Goal: Task Accomplishment & Management: Use online tool/utility

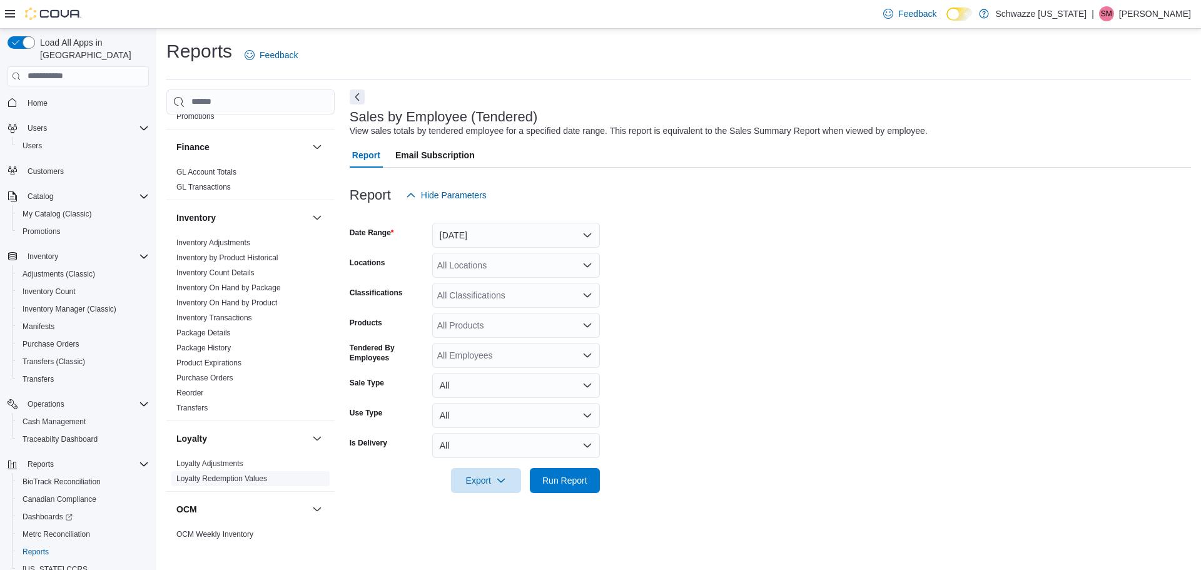
scroll to position [501, 0]
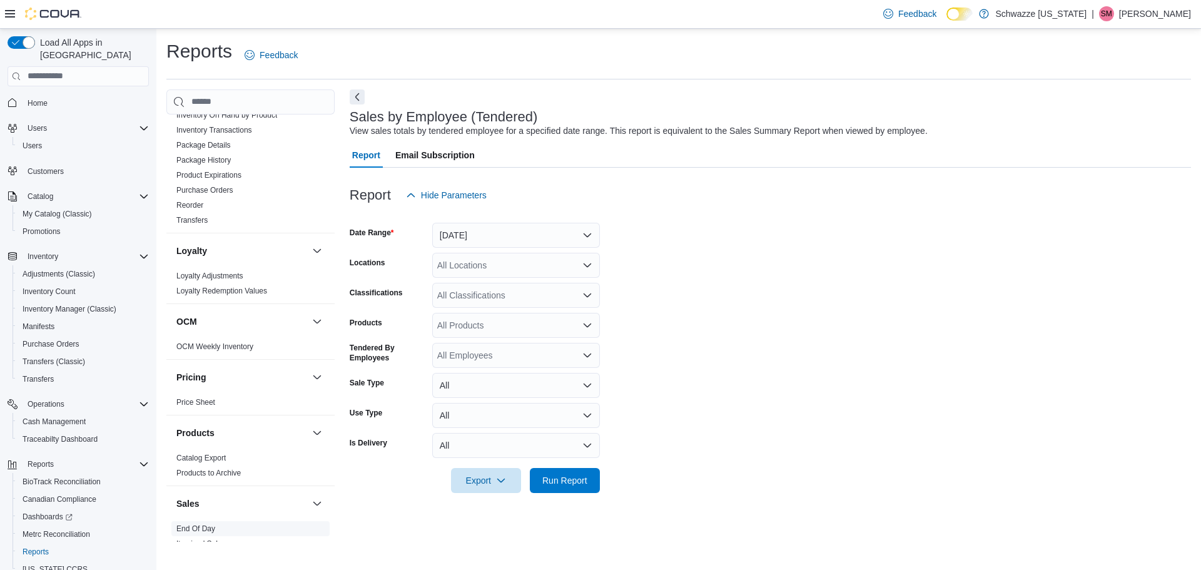
click at [210, 524] on link "End Of Day" at bounding box center [195, 528] width 39 height 9
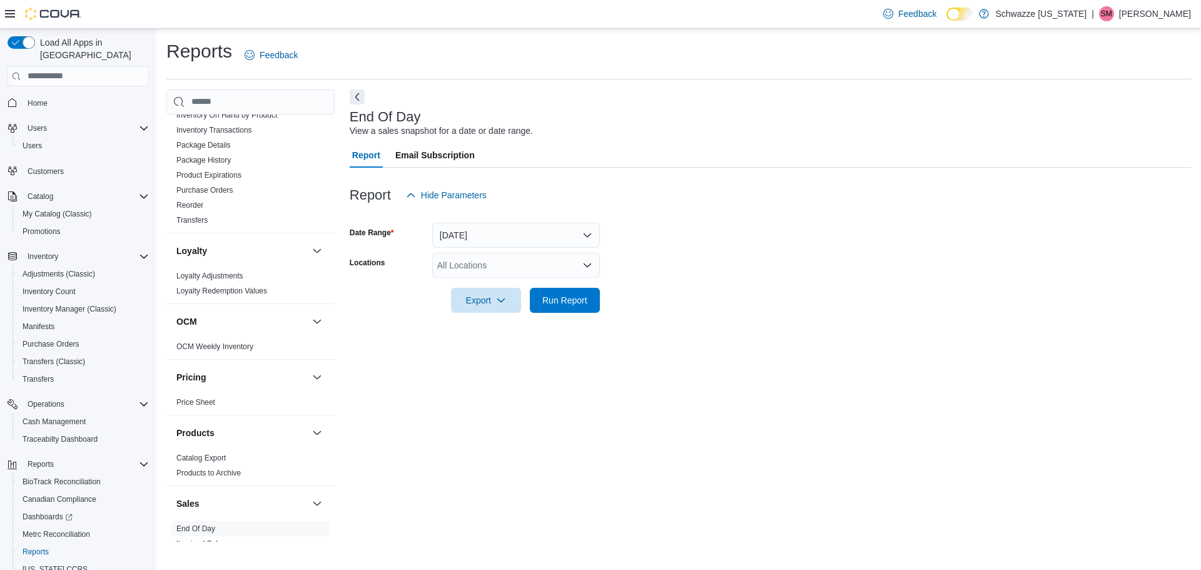
click at [536, 266] on div "All Locations" at bounding box center [516, 265] width 168 height 25
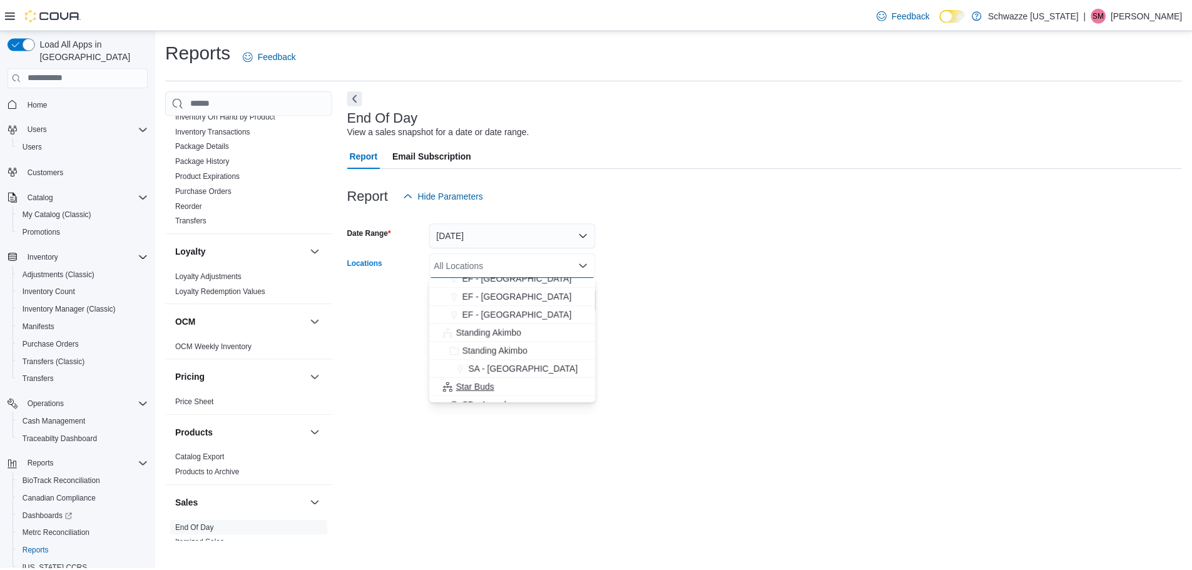
scroll to position [125, 0]
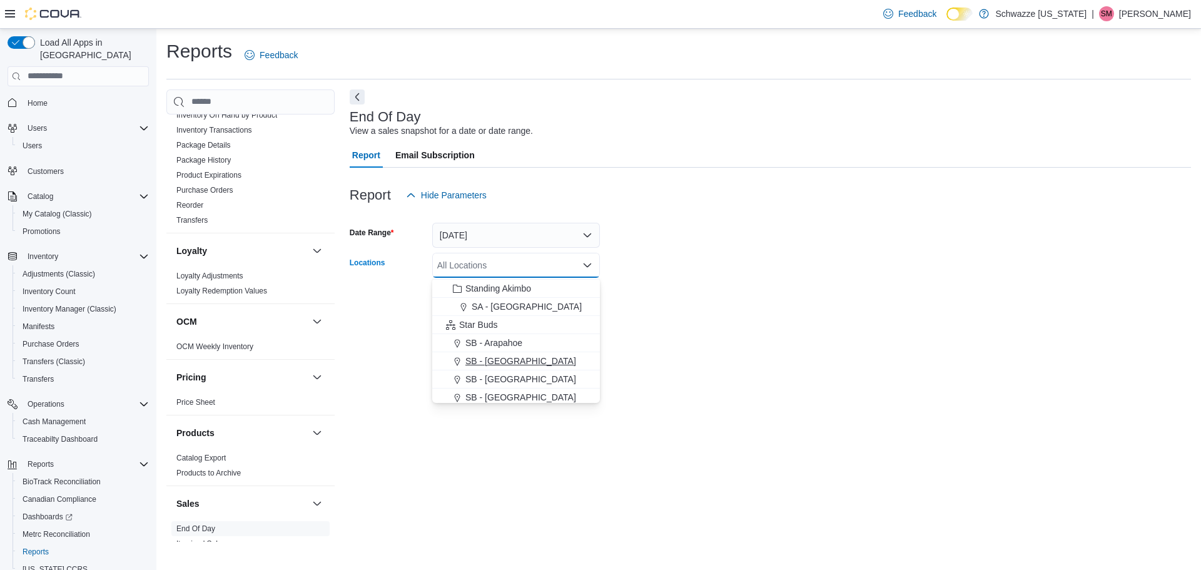
click at [506, 359] on span "SB - [GEOGRAPHIC_DATA]" at bounding box center [521, 361] width 111 height 13
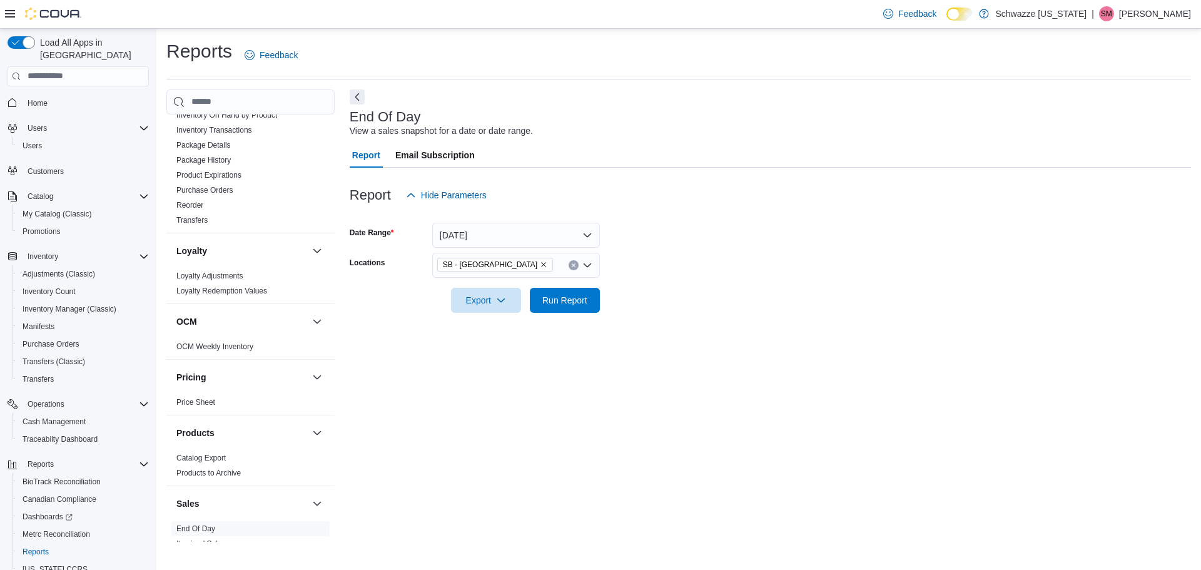
click at [709, 345] on div "End Of Day View a sales snapshot for a date or date range. Report Email Subscri…" at bounding box center [771, 315] width 842 height 452
click at [583, 298] on span "Run Report" at bounding box center [565, 299] width 45 height 13
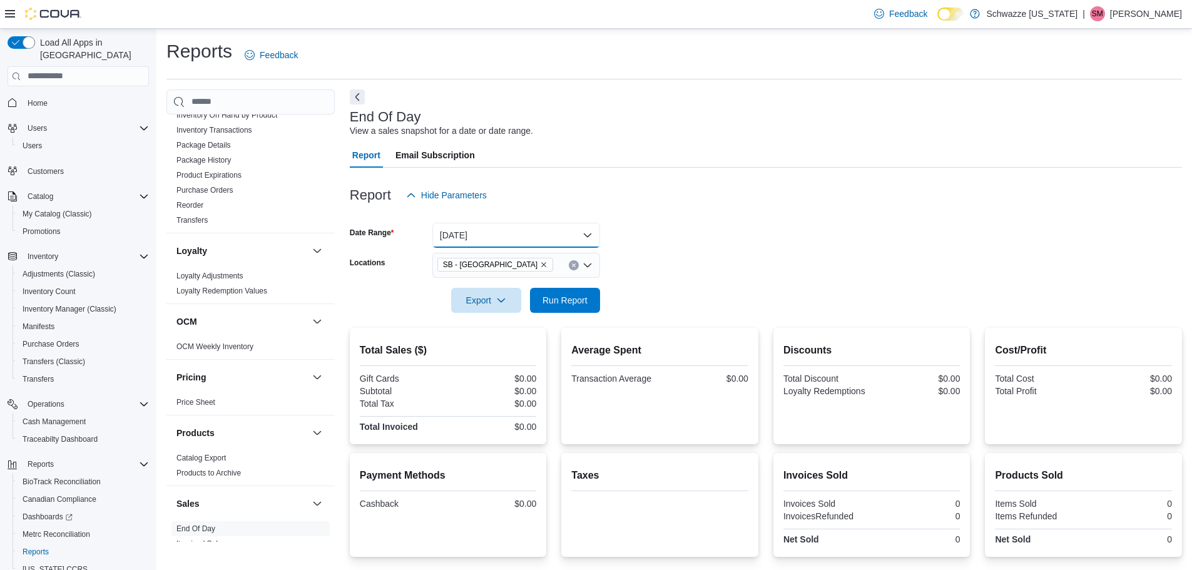
click at [564, 233] on button "Today" at bounding box center [516, 235] width 168 height 25
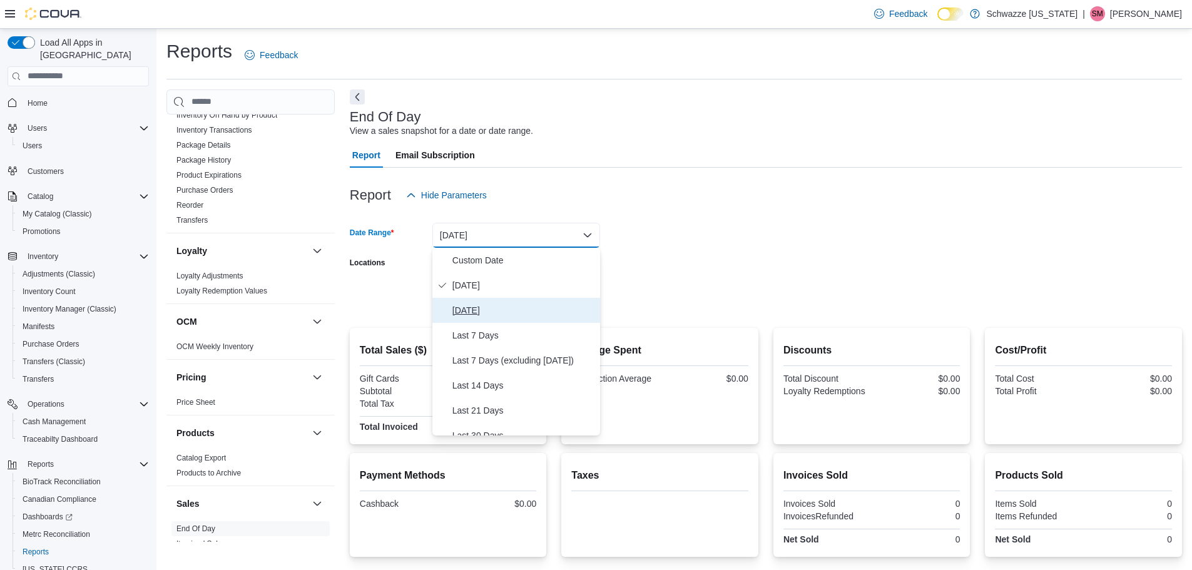
click at [523, 307] on span "Yesterday" at bounding box center [523, 310] width 143 height 15
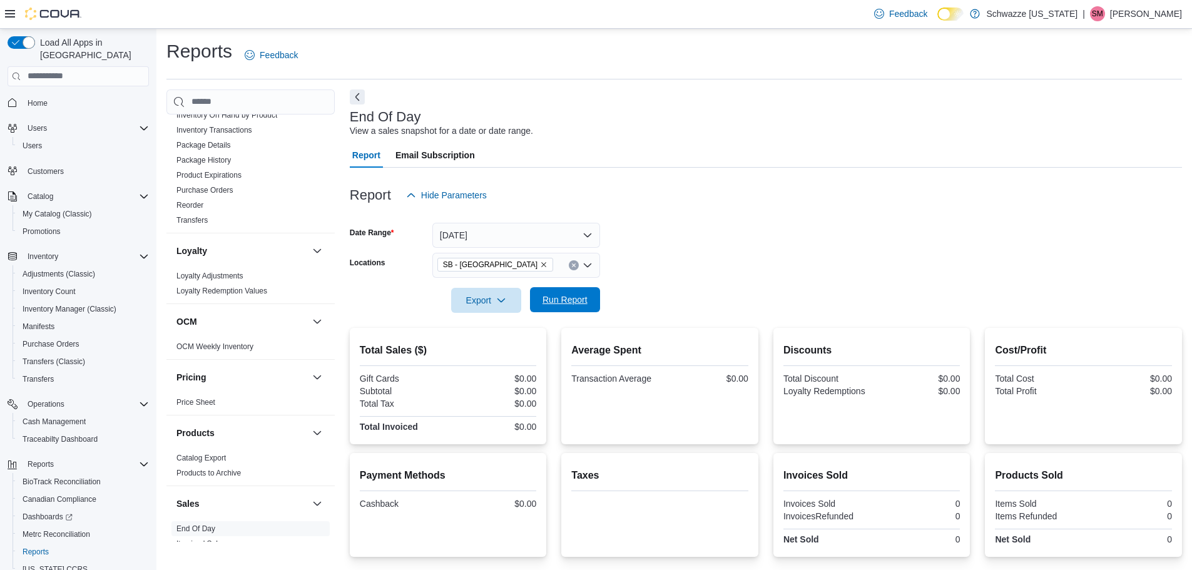
click at [571, 301] on span "Run Report" at bounding box center [565, 299] width 45 height 13
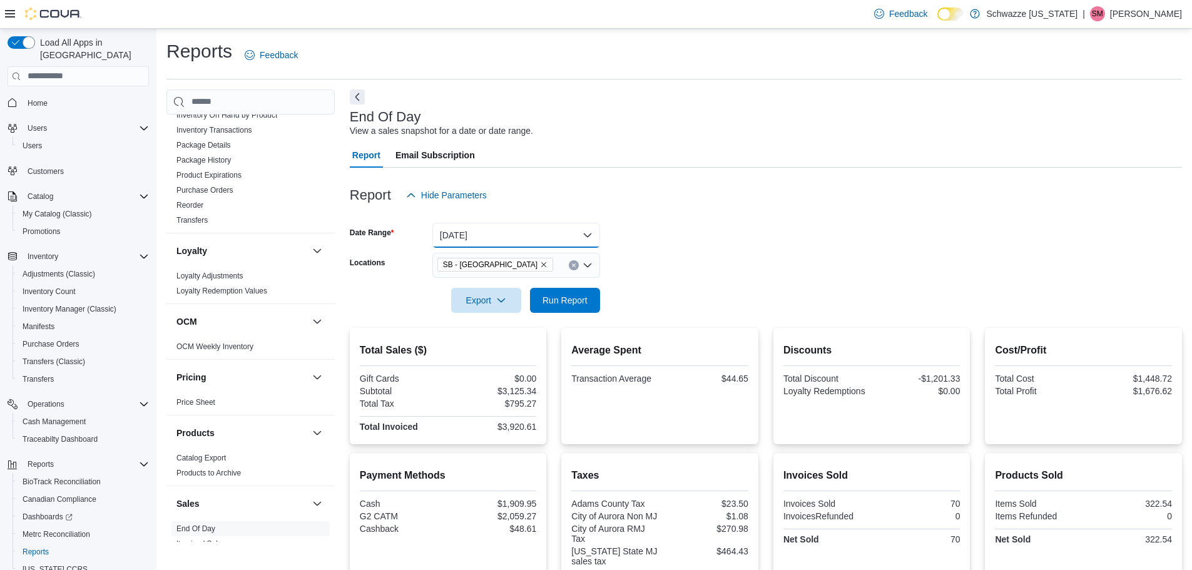
click at [522, 237] on button "Yesterday" at bounding box center [516, 235] width 168 height 25
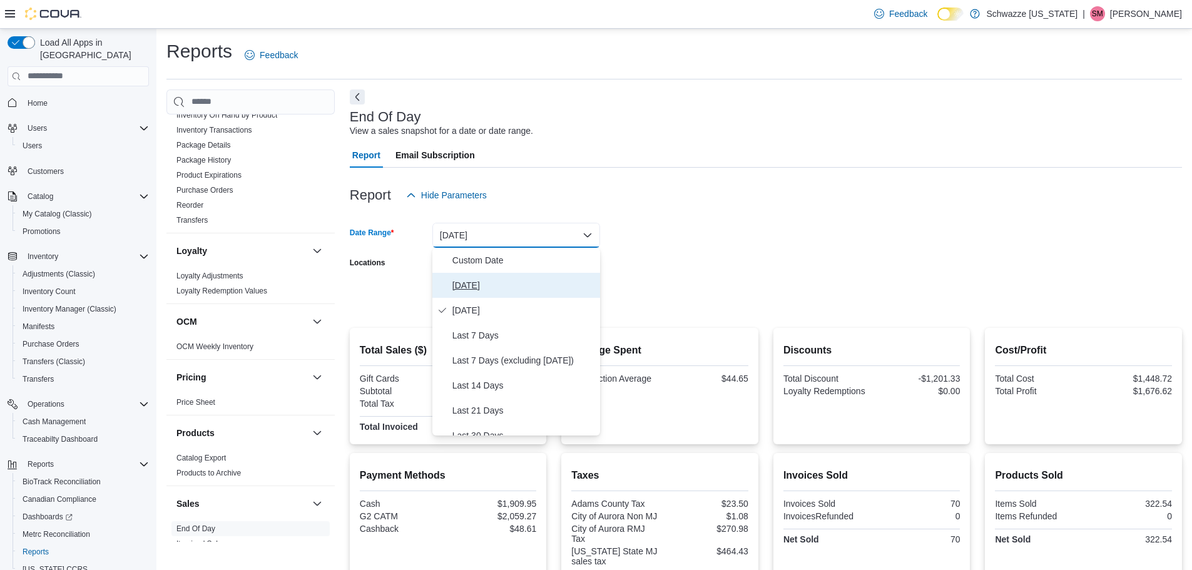
click at [530, 290] on span "Today" at bounding box center [523, 285] width 143 height 15
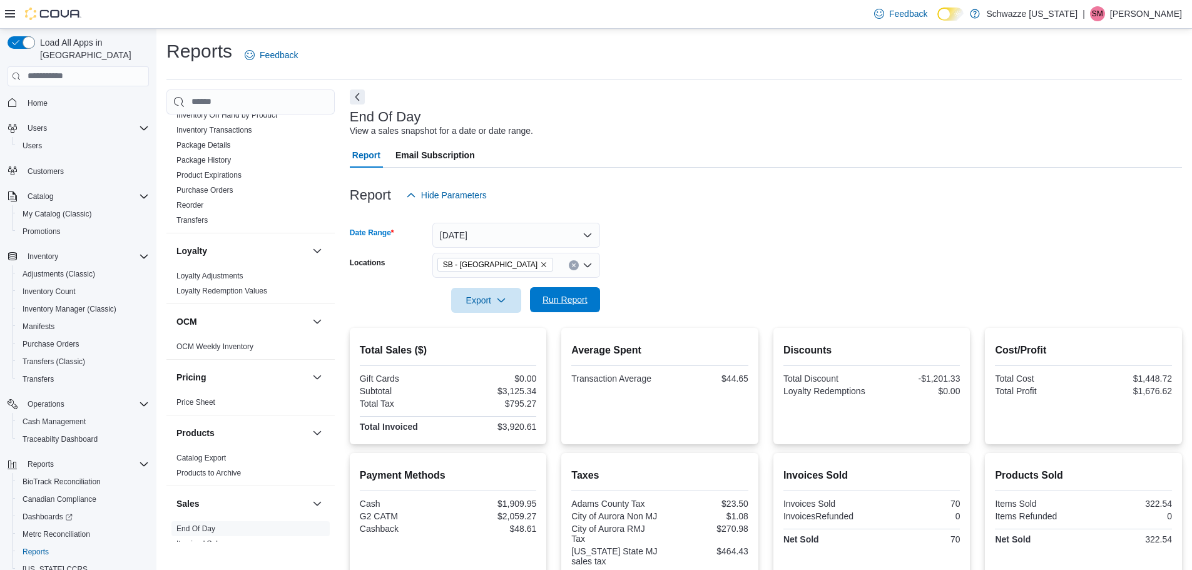
click at [582, 303] on span "Run Report" at bounding box center [565, 299] width 45 height 13
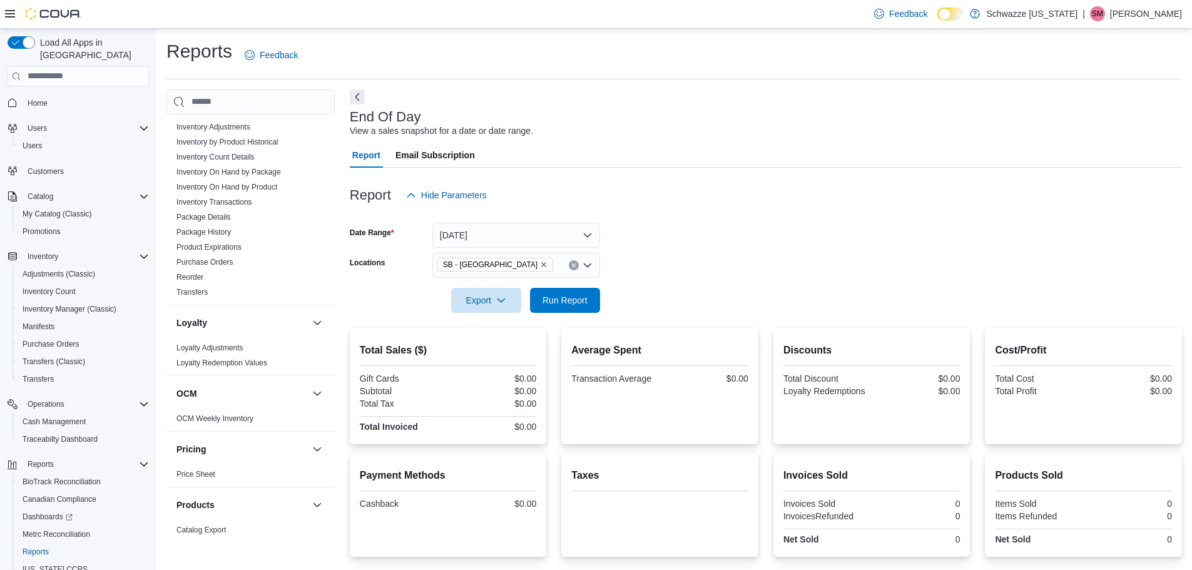
scroll to position [397, 0]
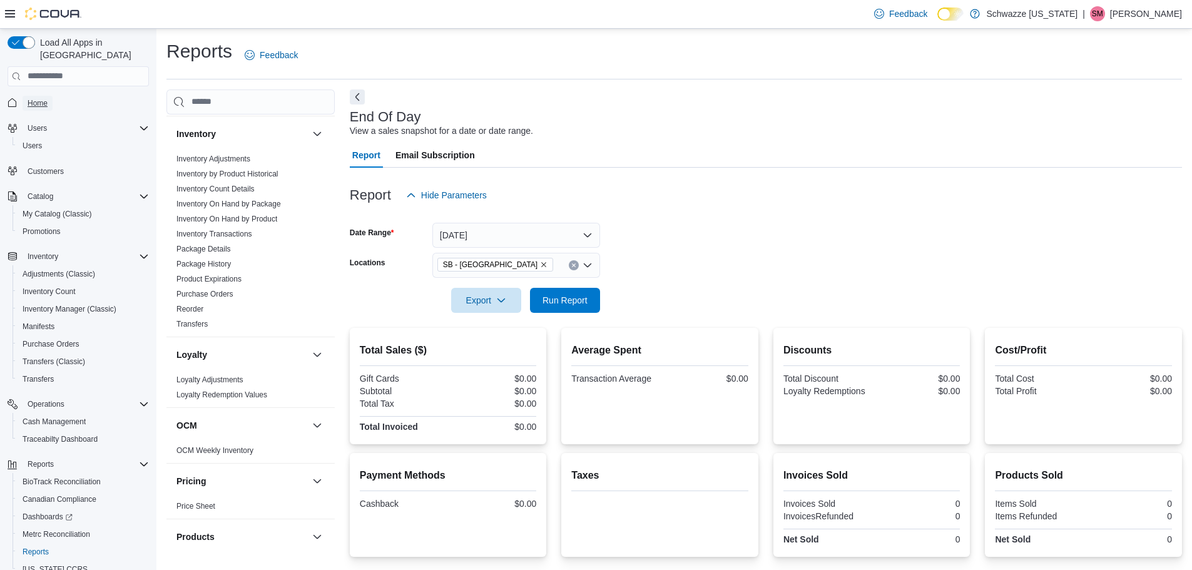
click at [37, 98] on span "Home" at bounding box center [38, 103] width 20 height 10
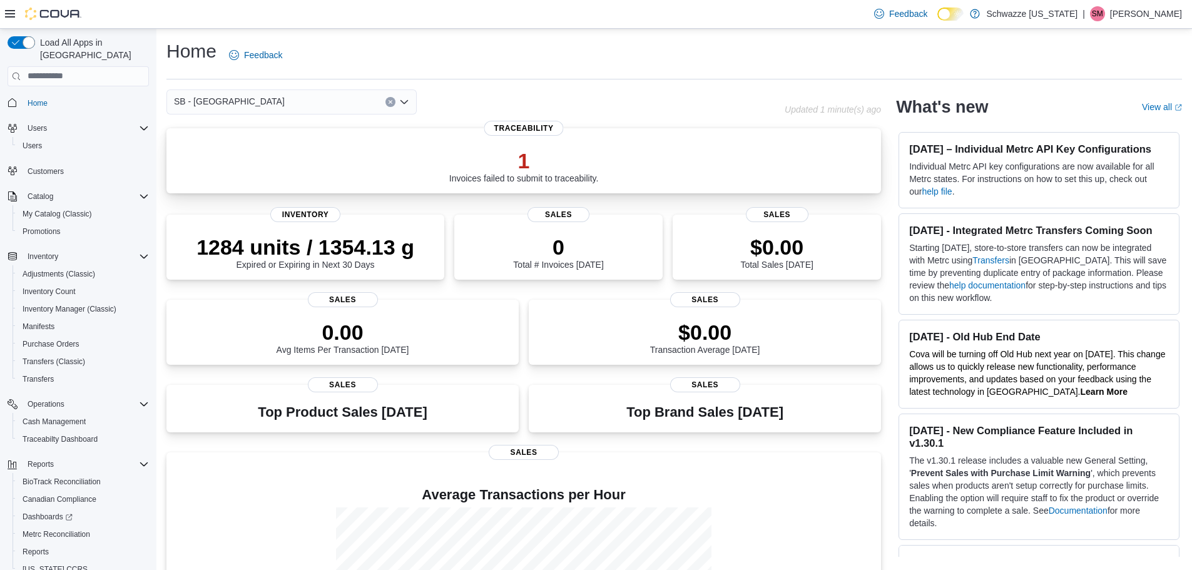
click at [516, 162] on p "1" at bounding box center [524, 160] width 150 height 25
